Goal: Navigation & Orientation: Find specific page/section

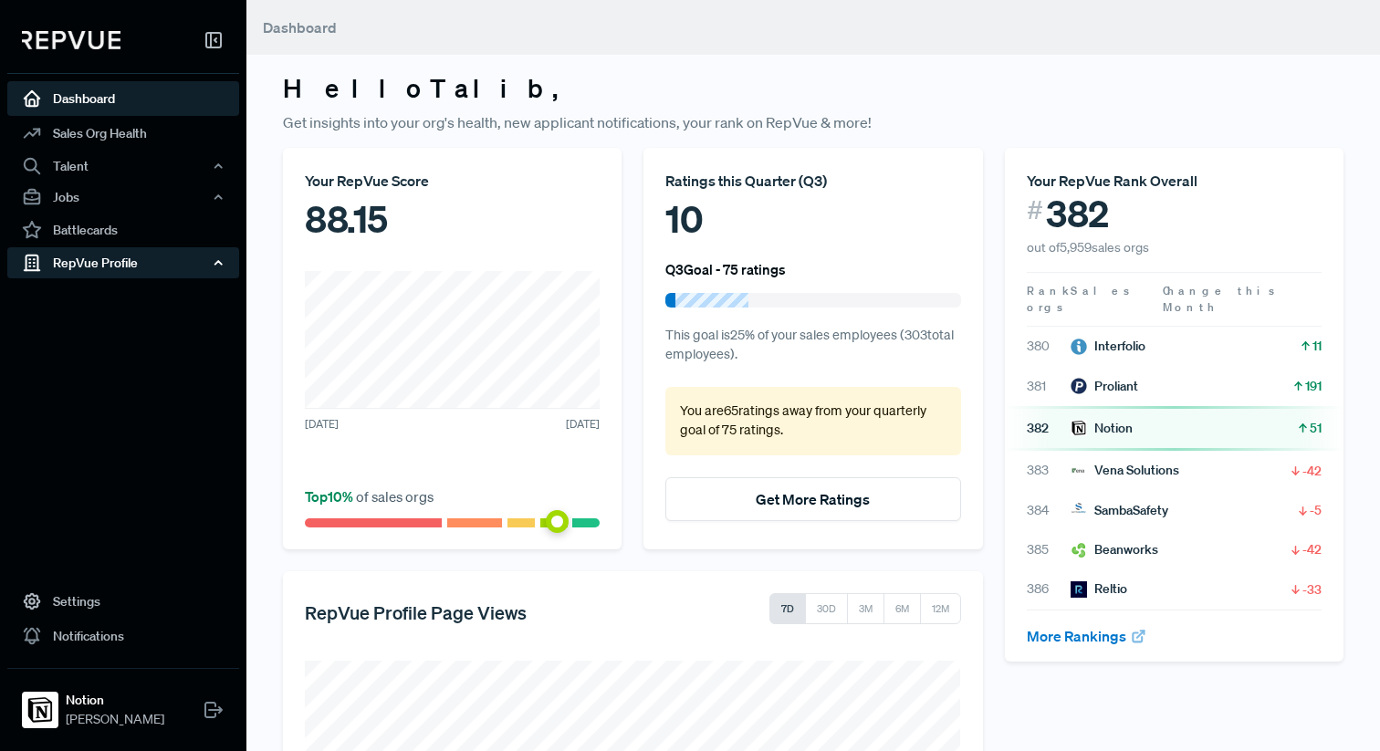
click at [108, 261] on div "RepVue Profile" at bounding box center [123, 262] width 232 height 31
click at [89, 329] on link "Reviews" at bounding box center [148, 326] width 232 height 29
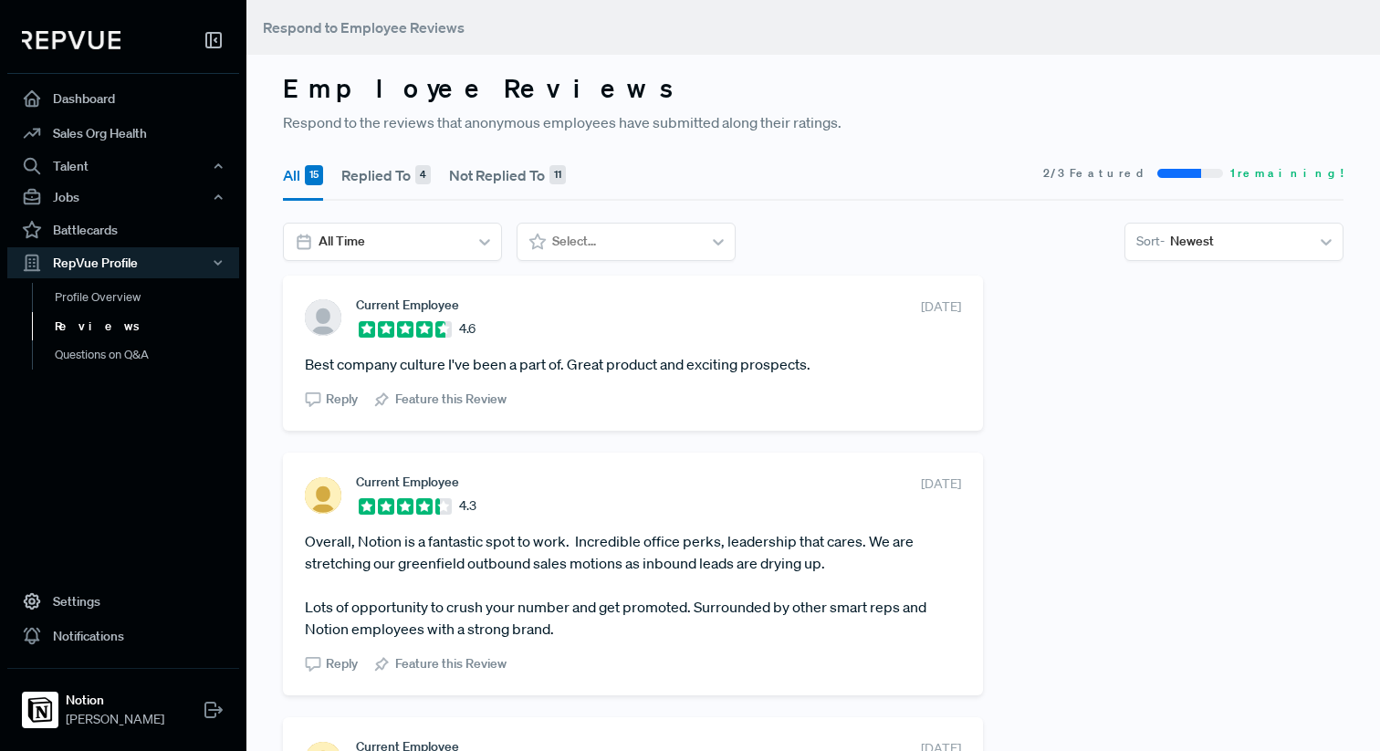
click at [479, 187] on button "Not Replied To 11" at bounding box center [507, 175] width 117 height 51
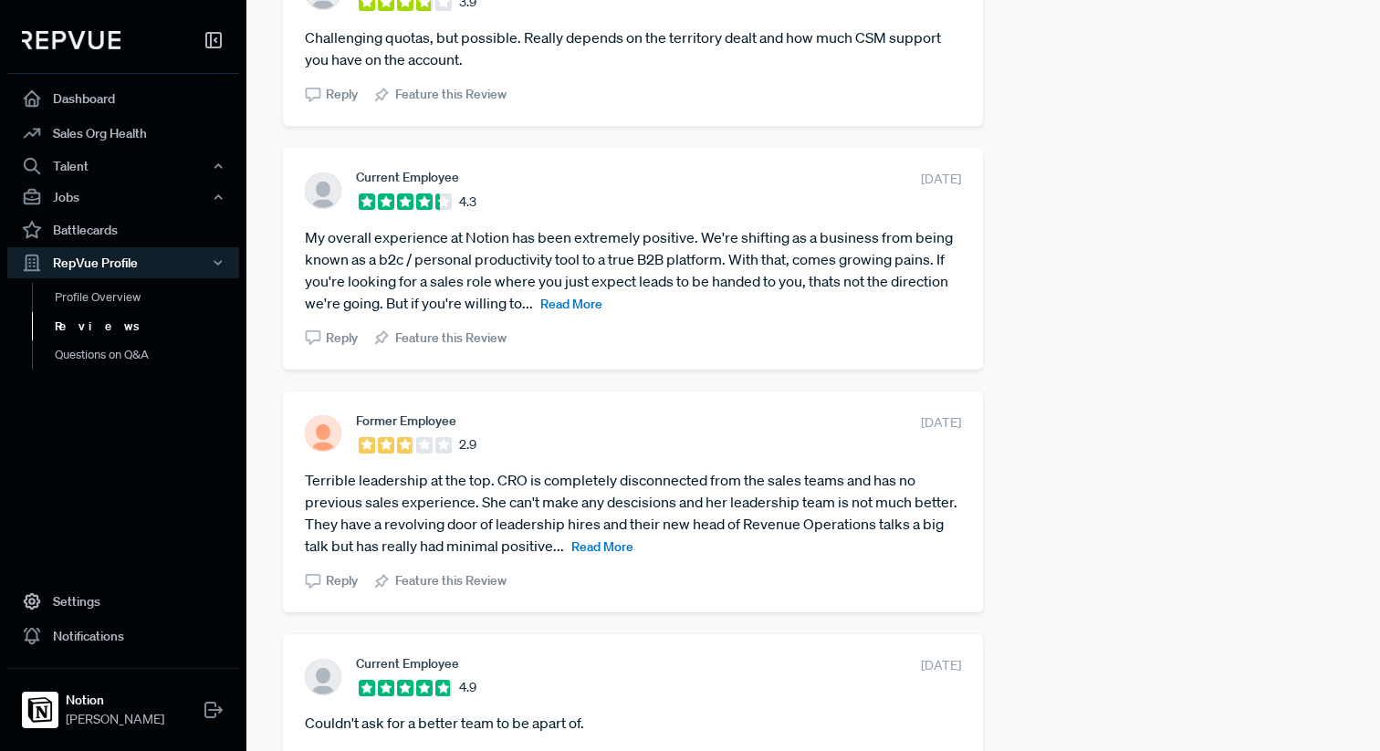
scroll to position [1012, 0]
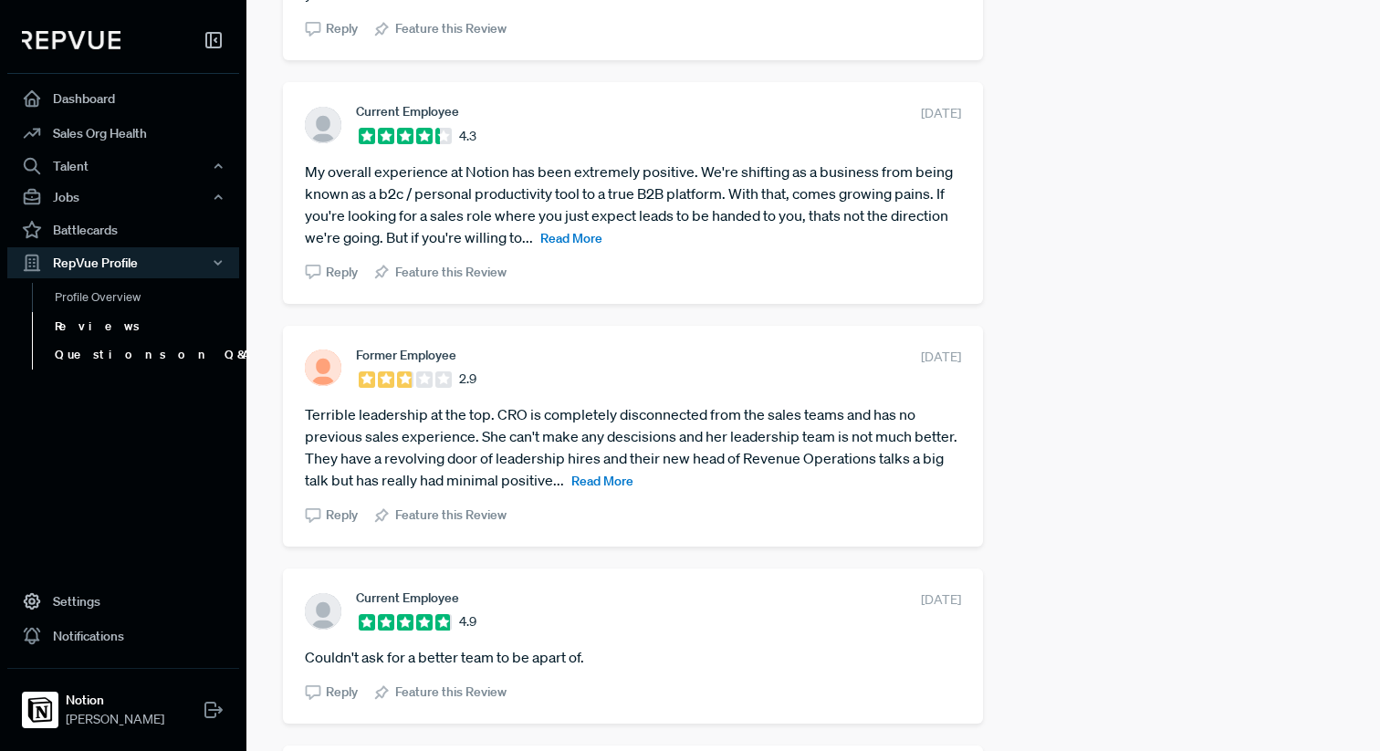
click at [134, 353] on link "Questions on Q&A" at bounding box center [148, 354] width 232 height 29
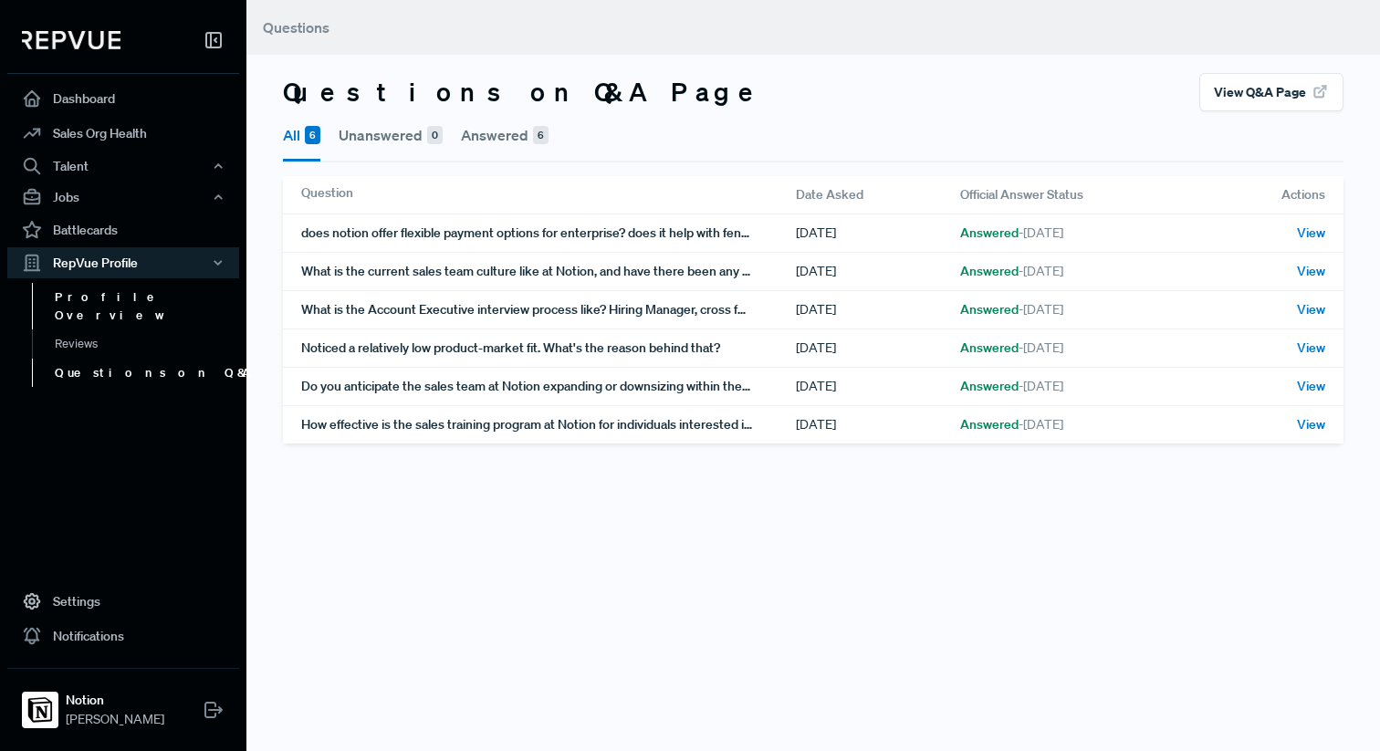
click at [88, 295] on link "Profile Overview" at bounding box center [148, 306] width 232 height 47
